Goal: Contribute content: Contribute content

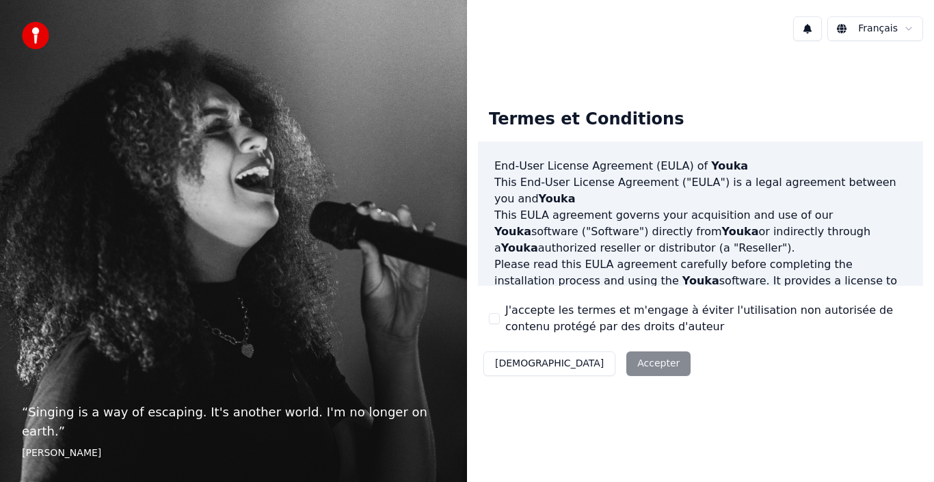
click at [495, 317] on button "J'accepte les termes et m'engage à éviter l'utilisation non autorisée de conten…" at bounding box center [494, 318] width 11 height 11
click at [626, 366] on button "Accepter" at bounding box center [658, 363] width 64 height 25
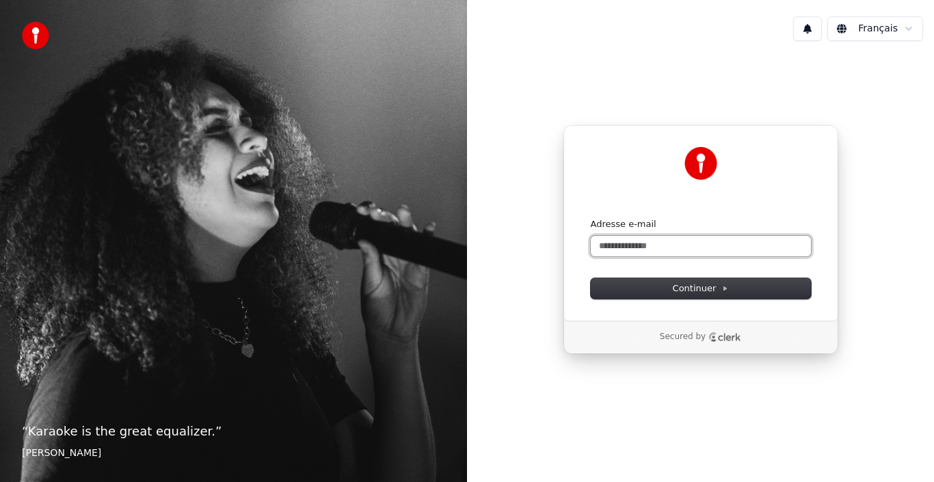
click at [647, 247] on input "Adresse e-mail" at bounding box center [700, 246] width 220 height 21
type input "*"
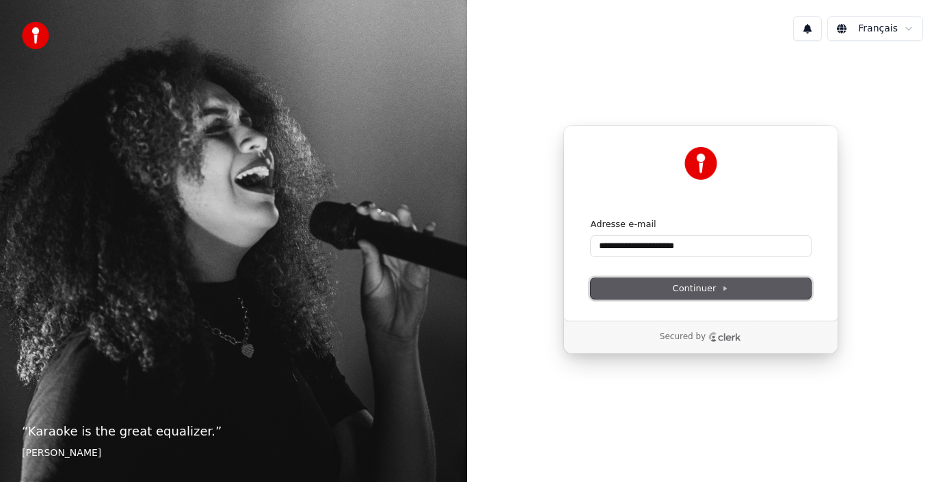
click at [701, 286] on span "Continuer" at bounding box center [700, 288] width 56 height 12
type input "**********"
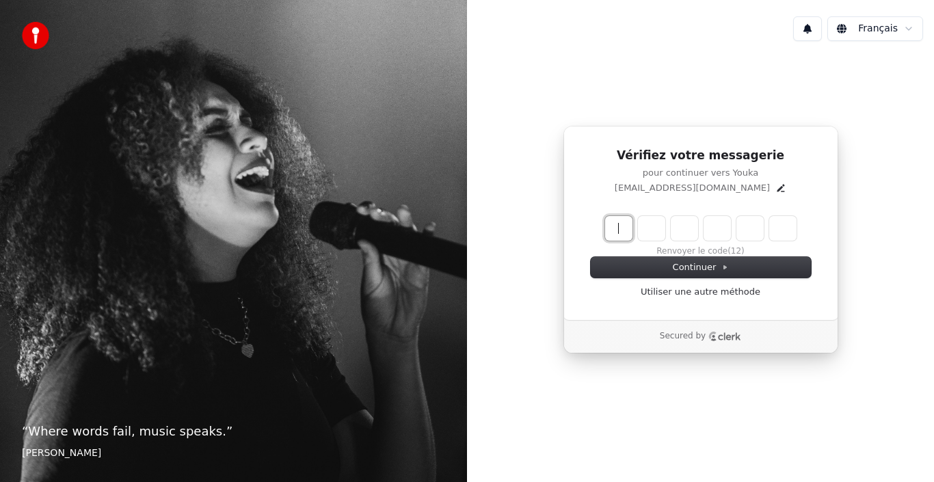
click at [624, 231] on input "Enter verification code" at bounding box center [714, 228] width 219 height 25
type input "******"
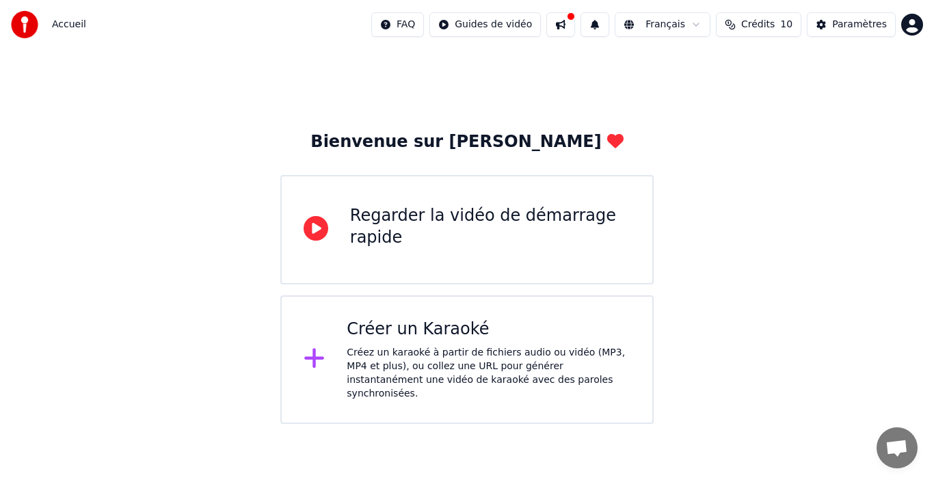
click at [315, 352] on icon at bounding box center [314, 359] width 20 height 20
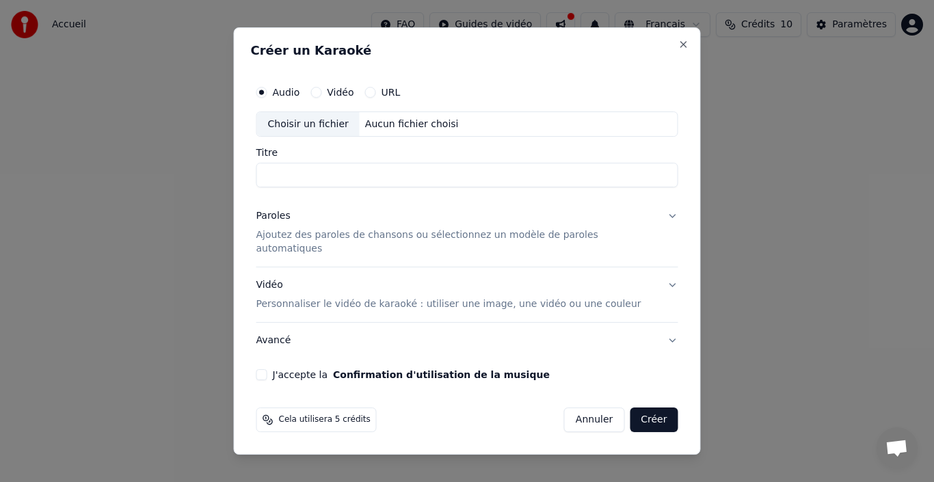
click at [321, 98] on button "Vidéo" at bounding box center [315, 92] width 11 height 11
click at [321, 179] on input "Titre" at bounding box center [467, 175] width 422 height 25
type input "*"
type input "**********"
click at [590, 244] on p "Ajoutez des paroles de chansons ou sélectionnez un modèle de paroles automatiqu…" at bounding box center [456, 242] width 400 height 27
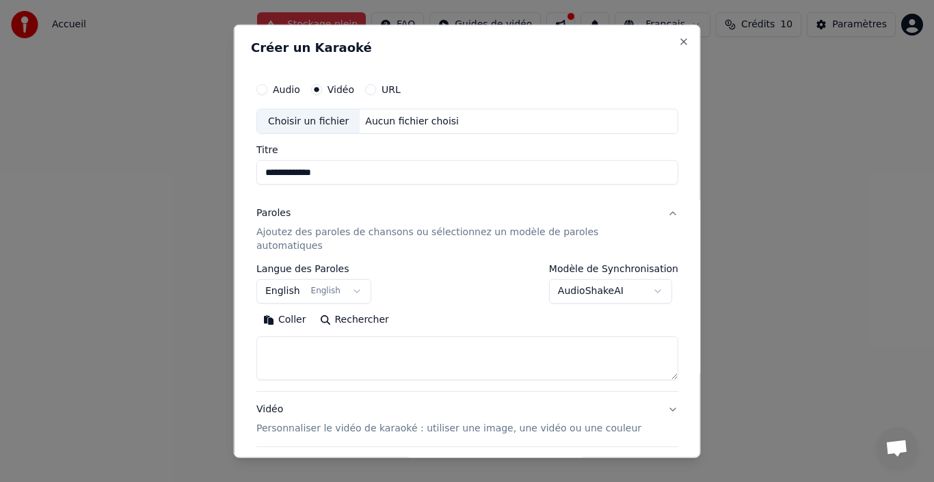
click at [323, 337] on textarea at bounding box center [467, 358] width 422 height 44
paste textarea "**********"
drag, startPoint x: 361, startPoint y: 331, endPoint x: 269, endPoint y: 325, distance: 92.5
click at [269, 336] on textarea at bounding box center [452, 358] width 392 height 44
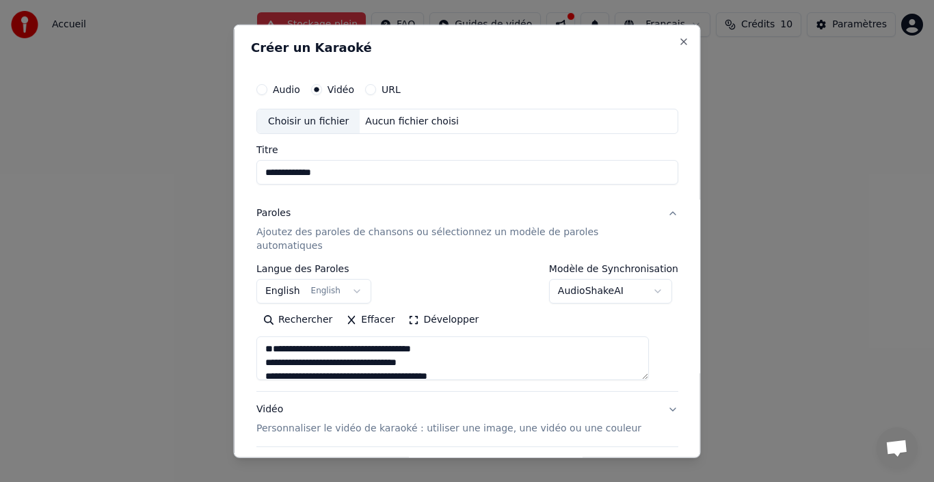
type textarea "**********"
click at [355, 279] on button "English English" at bounding box center [313, 291] width 115 height 25
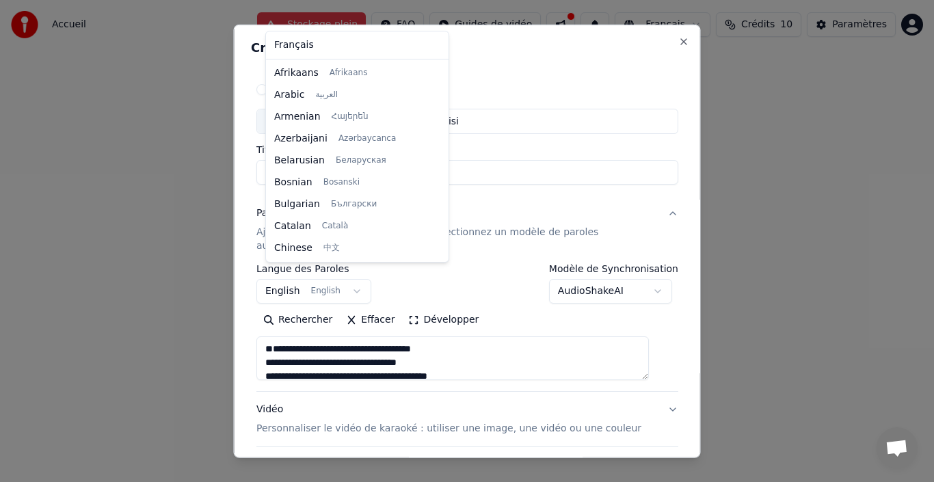
scroll to position [109, 0]
click at [357, 285] on body "**********" at bounding box center [467, 212] width 934 height 424
select select "**"
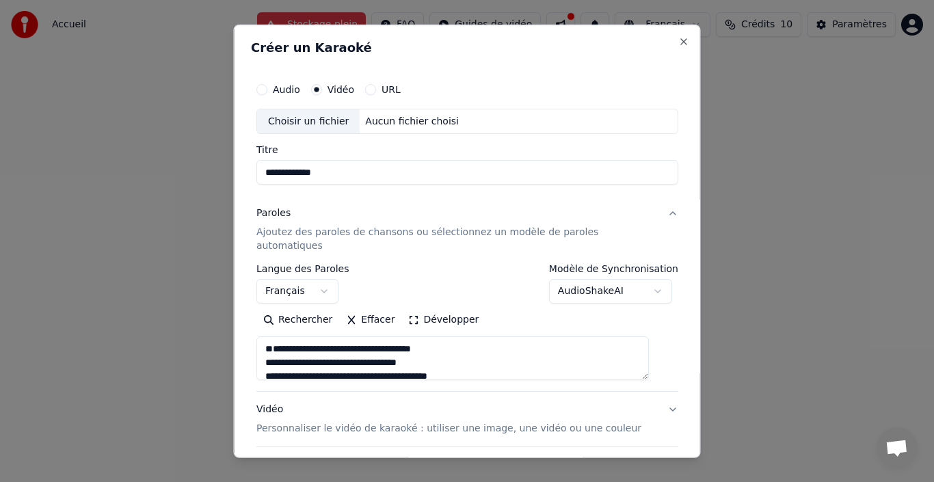
click at [271, 359] on textarea at bounding box center [452, 358] width 392 height 44
click at [316, 350] on textarea at bounding box center [452, 358] width 392 height 44
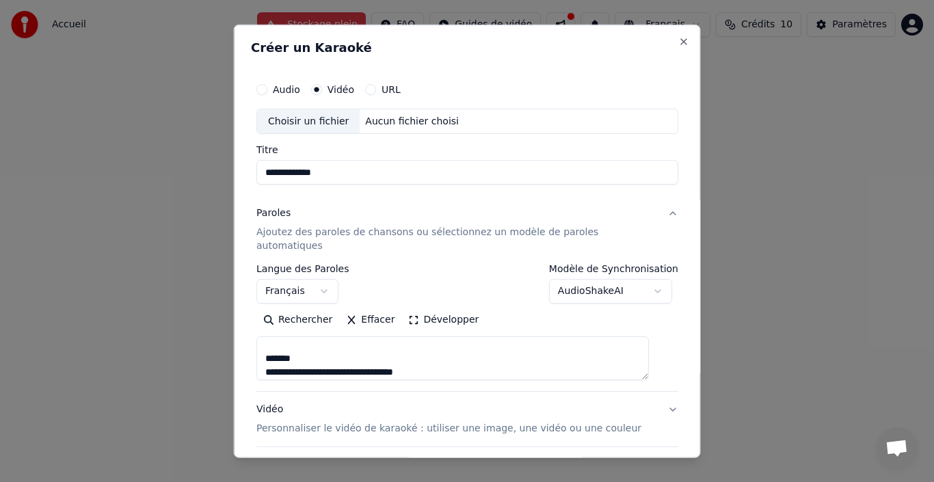
scroll to position [219, 0]
click at [279, 336] on textarea at bounding box center [452, 358] width 392 height 44
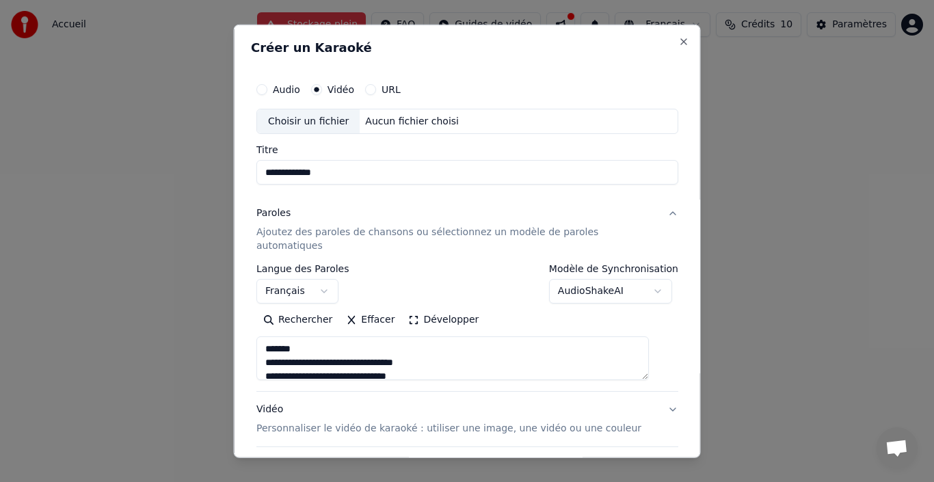
click at [279, 336] on textarea at bounding box center [452, 358] width 392 height 44
click at [307, 362] on textarea at bounding box center [452, 358] width 392 height 44
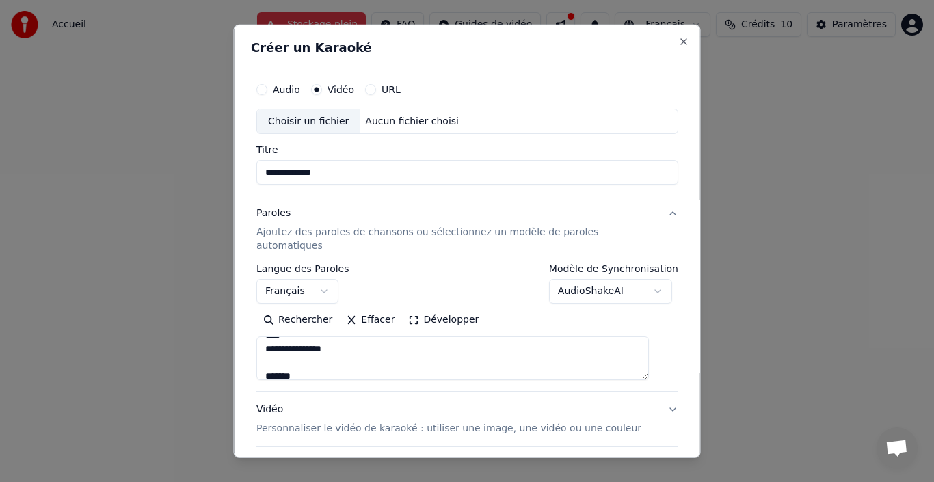
click at [307, 362] on textarea at bounding box center [452, 358] width 392 height 44
type textarea "**********"
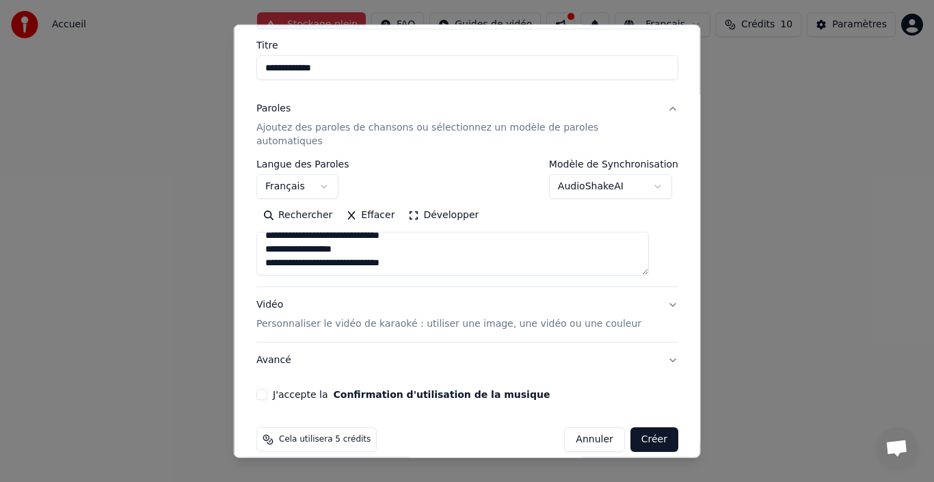
scroll to position [107, 0]
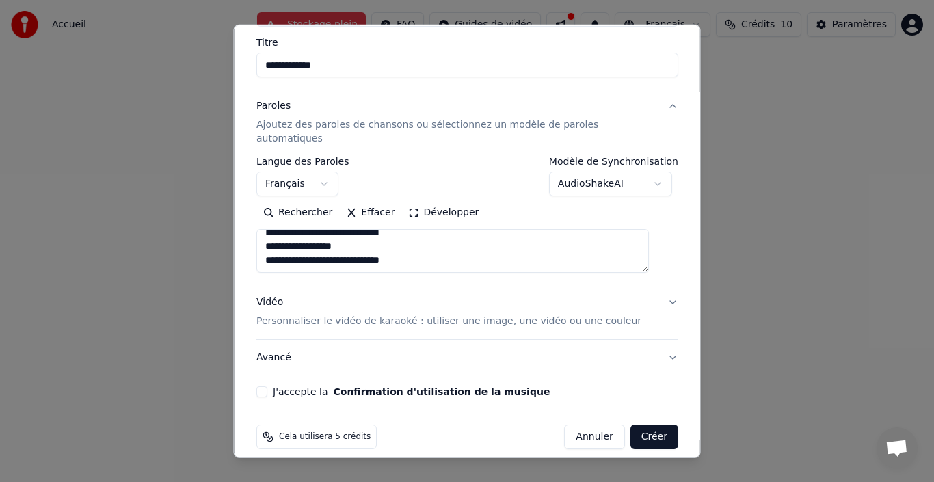
click at [652, 288] on button "Vidéo Personnaliser le vidéo de karaoké : utiliser une image, une vidéo ou une …" at bounding box center [467, 311] width 422 height 55
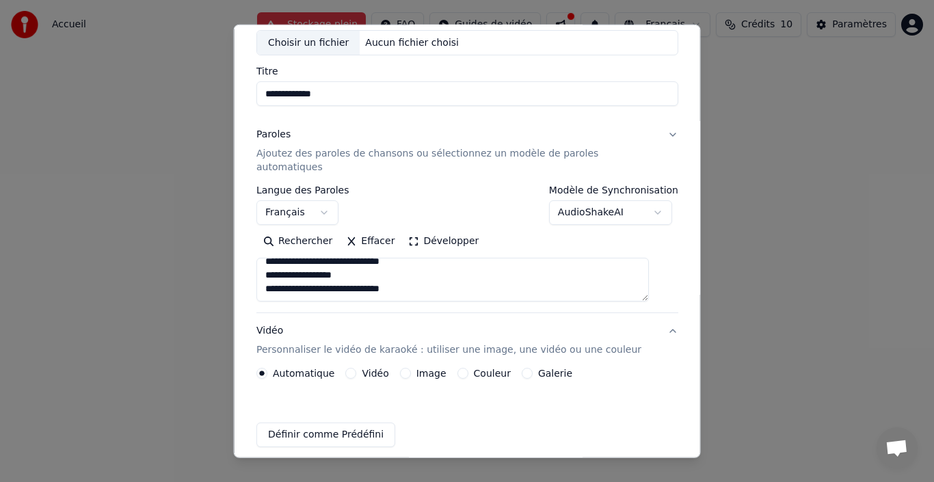
scroll to position [70, 0]
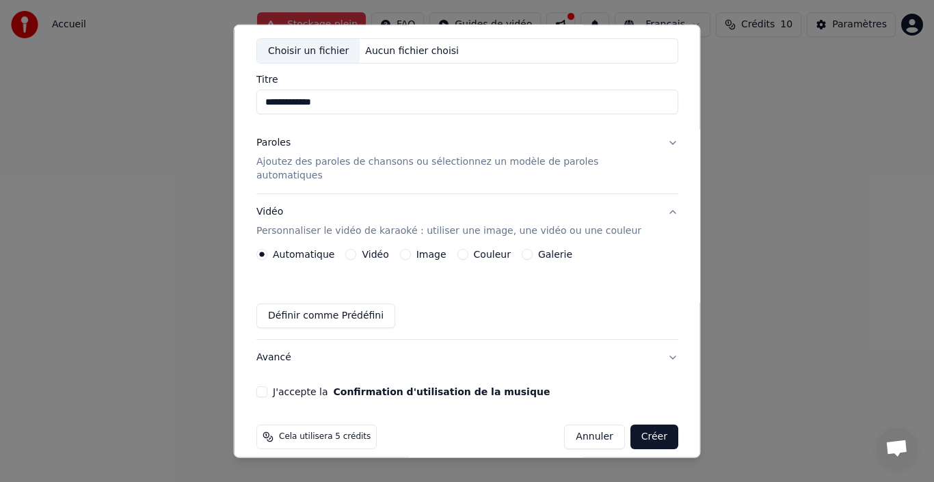
click at [405, 249] on button "Image" at bounding box center [404, 254] width 11 height 11
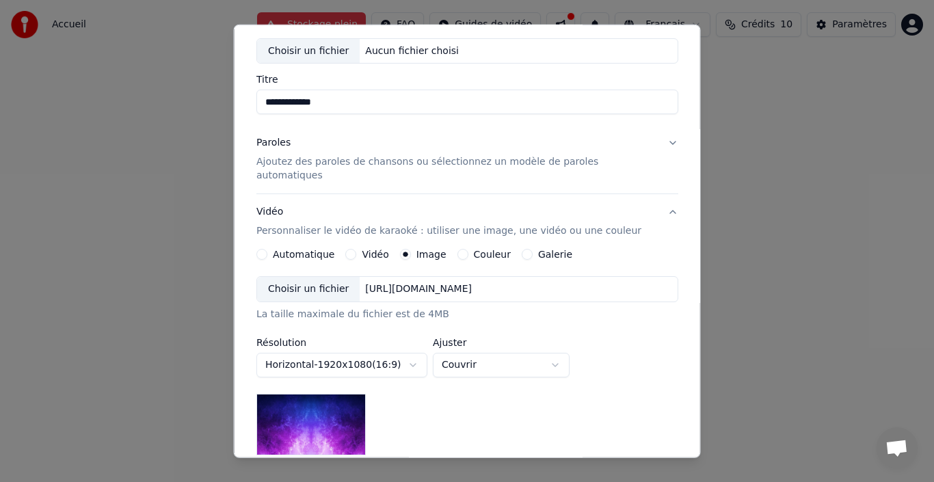
click at [332, 277] on div "Choisir un fichier" at bounding box center [308, 289] width 103 height 25
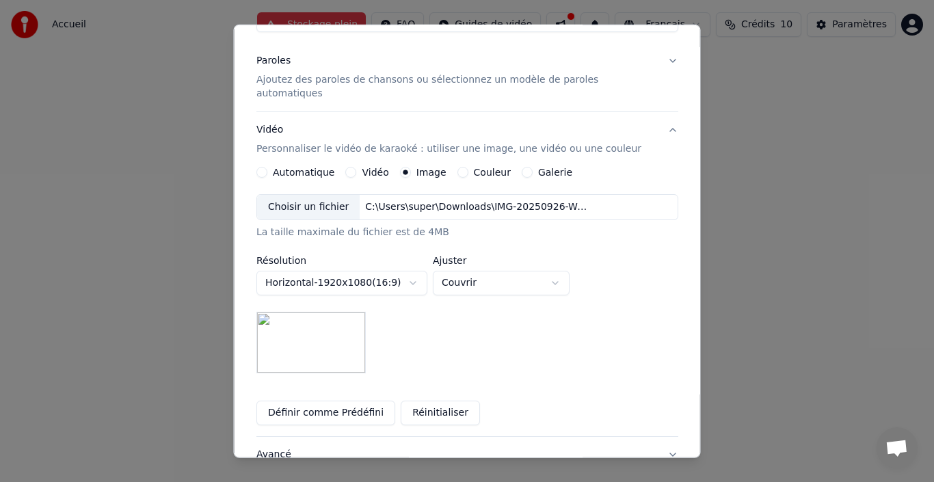
scroll to position [158, 0]
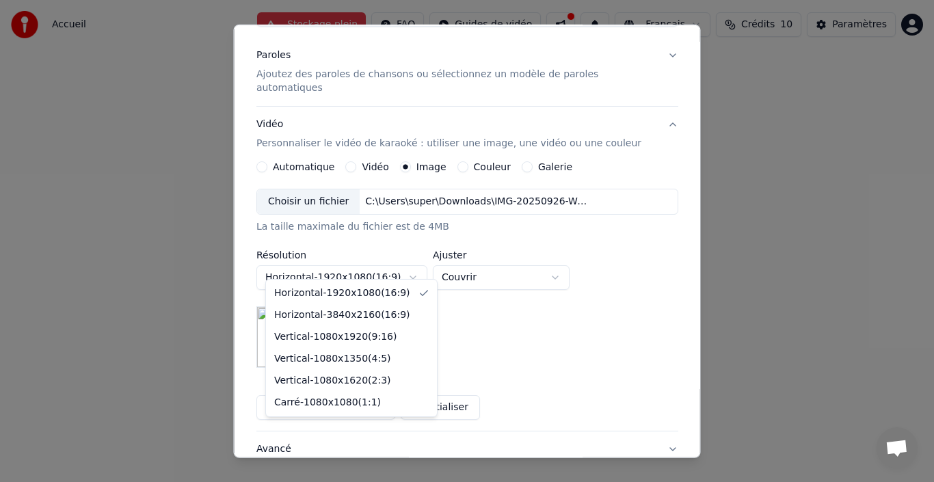
click at [376, 269] on body "**********" at bounding box center [467, 212] width 934 height 424
select select "*********"
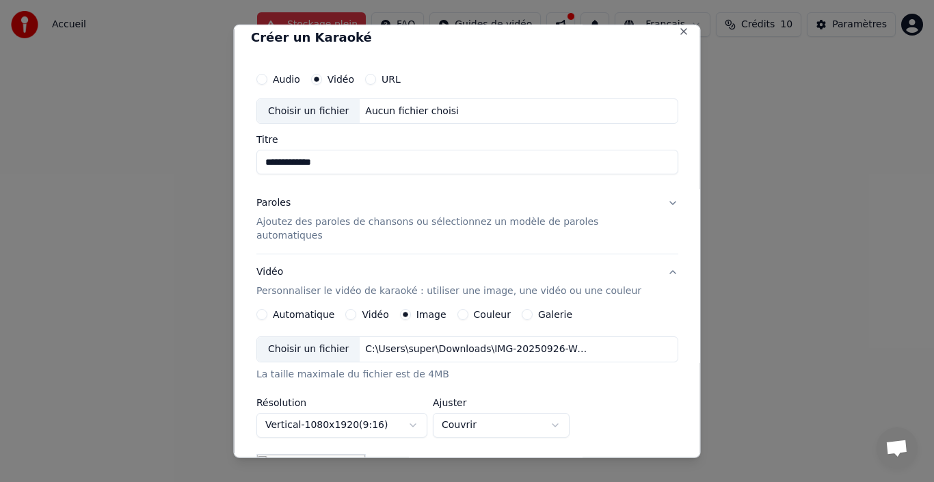
scroll to position [0, 0]
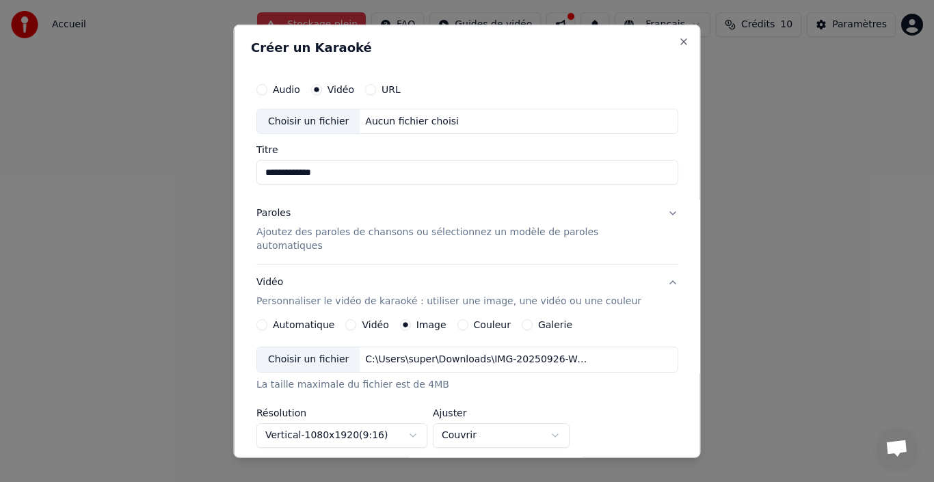
click at [375, 119] on div "Aucun fichier choisi" at bounding box center [411, 121] width 105 height 14
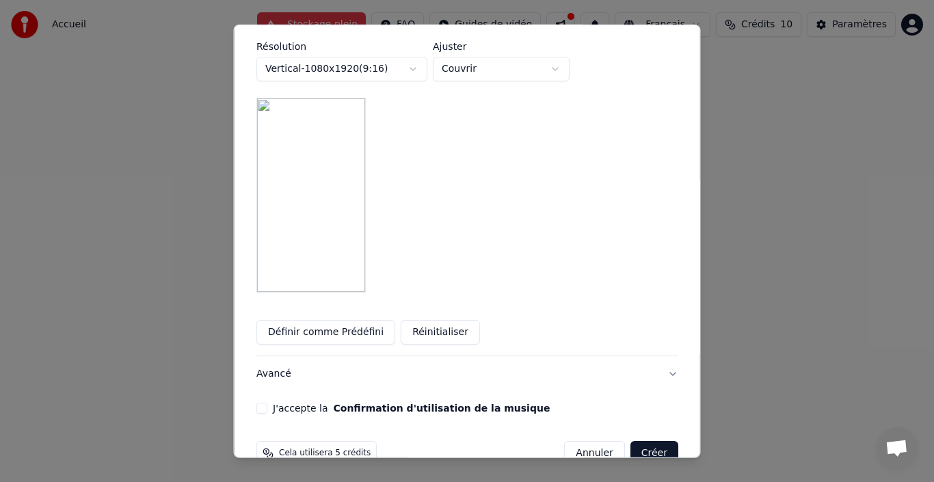
scroll to position [382, 0]
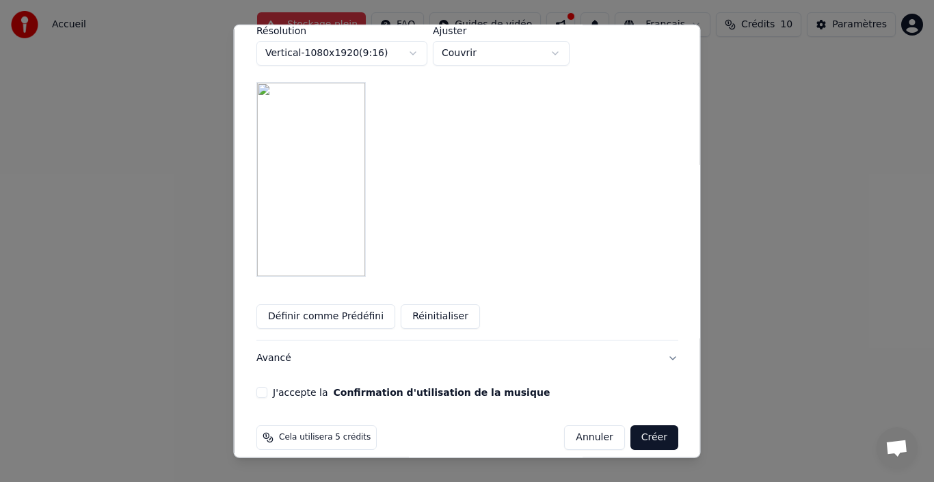
click at [267, 387] on button "J'accepte la Confirmation d'utilisation de la musique" at bounding box center [261, 392] width 11 height 11
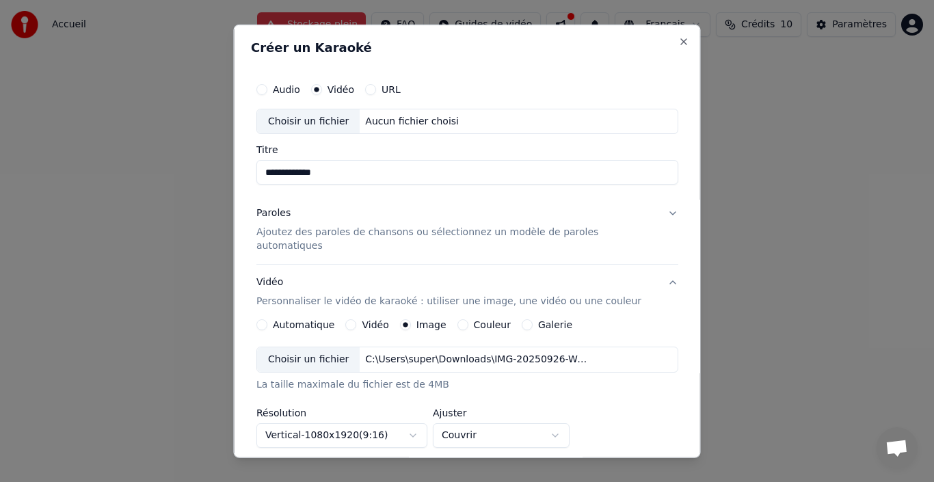
click at [267, 89] on button "Audio" at bounding box center [261, 88] width 11 height 11
click at [417, 124] on div "Aucun fichier choisi" at bounding box center [411, 121] width 105 height 14
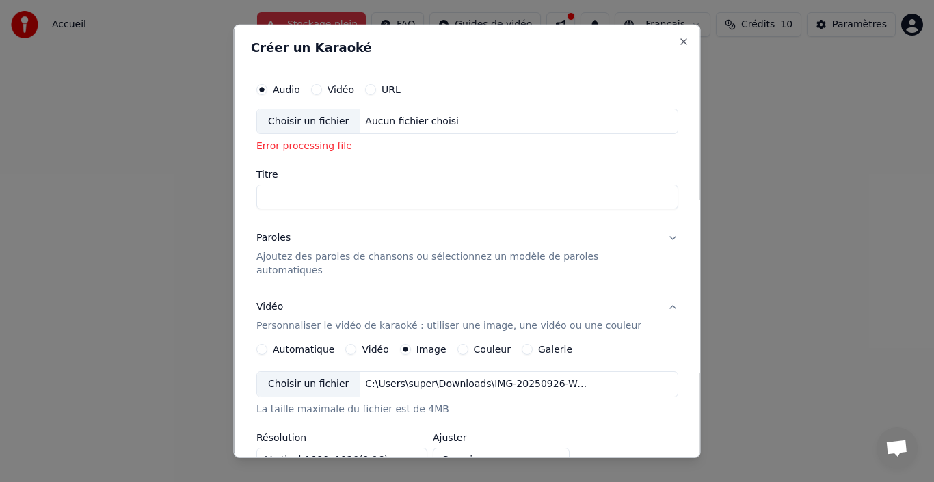
click at [327, 124] on div "Choisir un fichier" at bounding box center [308, 121] width 103 height 25
click at [305, 121] on div "Choisir un fichier" at bounding box center [308, 121] width 103 height 25
click at [335, 193] on input "Titre" at bounding box center [467, 197] width 422 height 25
click at [651, 238] on button "Paroles Ajoutez des paroles de chansons ou sélectionnez un modèle de paroles au…" at bounding box center [467, 254] width 422 height 68
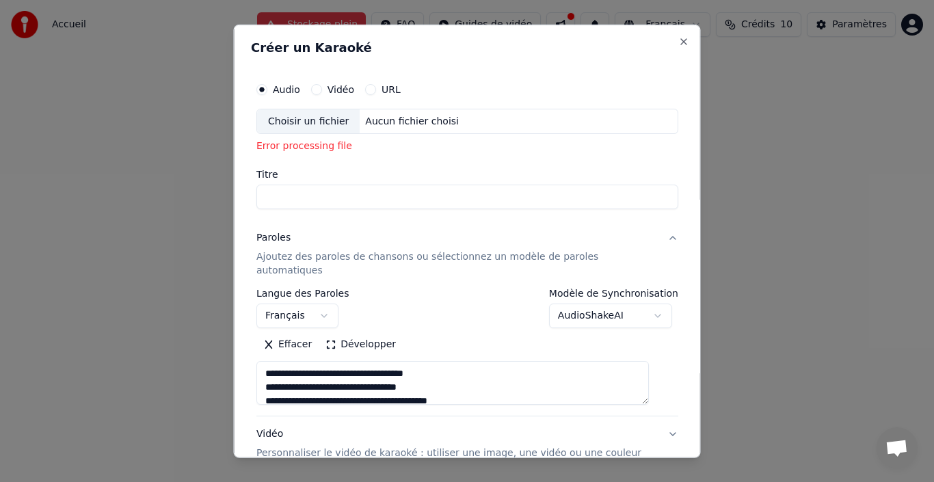
click at [362, 194] on input "Titre" at bounding box center [467, 197] width 422 height 25
type input "**********"
click at [321, 86] on button "Vidéo" at bounding box center [315, 88] width 11 height 11
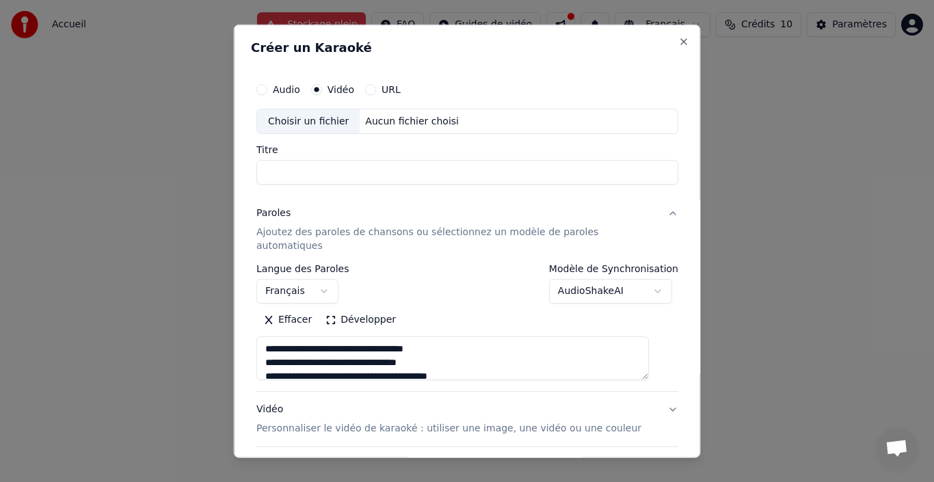
click at [337, 122] on div "Choisir un fichier" at bounding box center [308, 121] width 103 height 25
click at [267, 90] on button "Audio" at bounding box center [261, 88] width 11 height 11
click at [678, 40] on button "Close" at bounding box center [683, 41] width 11 height 11
select select
